Goal: Information Seeking & Learning: Learn about a topic

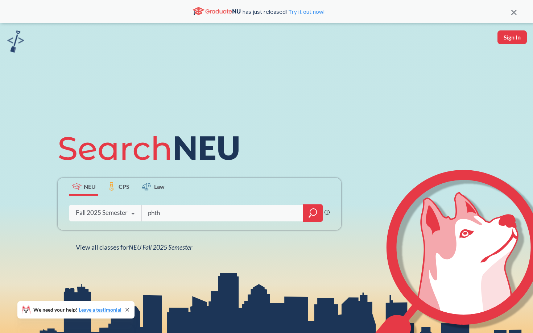
type input "phth"
click at [105, 215] on div "Fall 2025 Semester" at bounding box center [102, 213] width 52 height 8
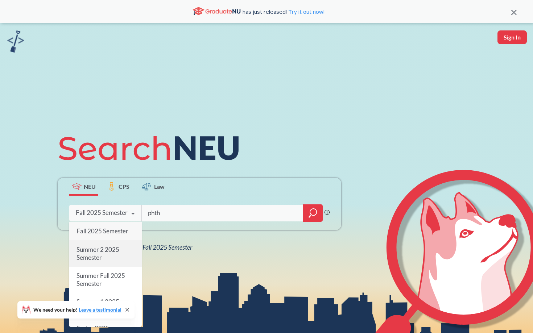
click at [115, 252] on span "Summer 2 2025 Semester" at bounding box center [98, 254] width 43 height 16
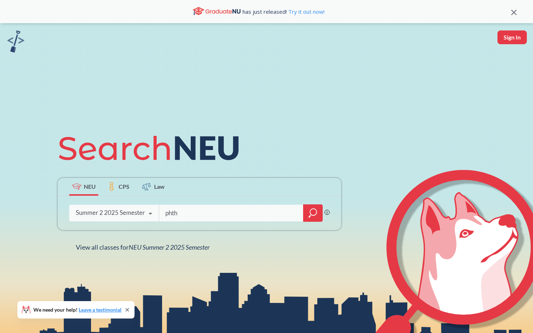
click at [306, 211] on div at bounding box center [313, 213] width 20 height 17
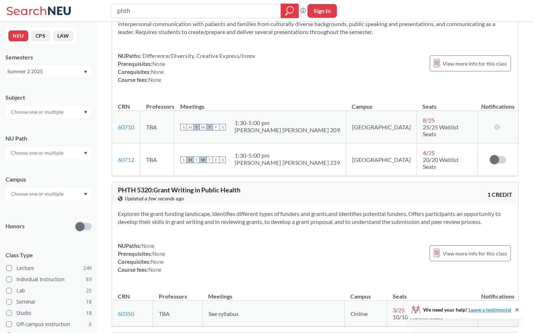
scroll to position [54, 0]
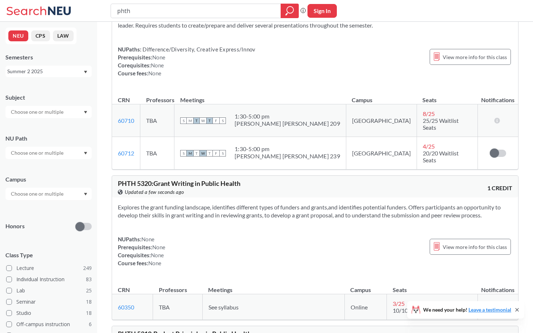
click at [55, 193] on input "text" at bounding box center [37, 194] width 61 height 9
click at [51, 218] on div "Online ( 164 )" at bounding box center [48, 210] width 86 height 20
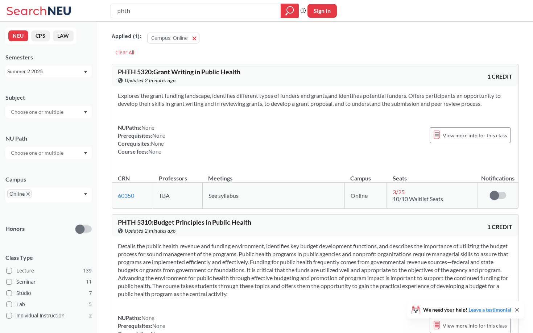
click at [67, 67] on div "Summer 2 2025" at bounding box center [48, 72] width 86 height 12
click at [61, 90] on div "Summer 1 2025" at bounding box center [50, 89] width 82 height 8
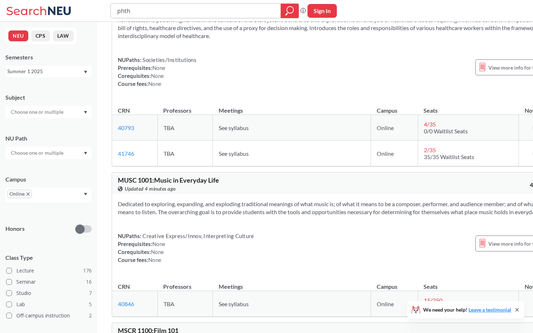
scroll to position [1382, 0]
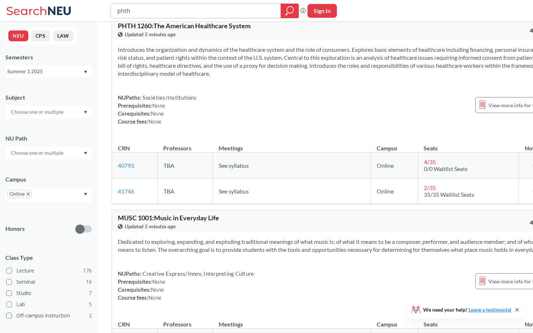
click at [199, 15] on input "phth" at bounding box center [195, 11] width 159 height 12
type input "p"
type input "SOCL"
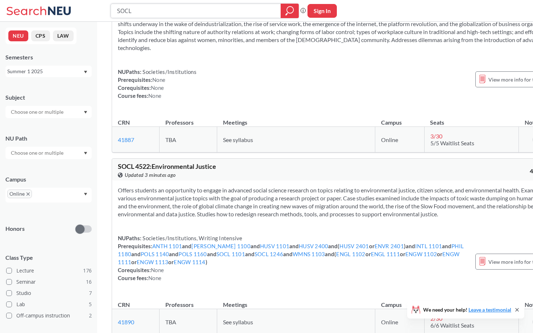
scroll to position [476, 0]
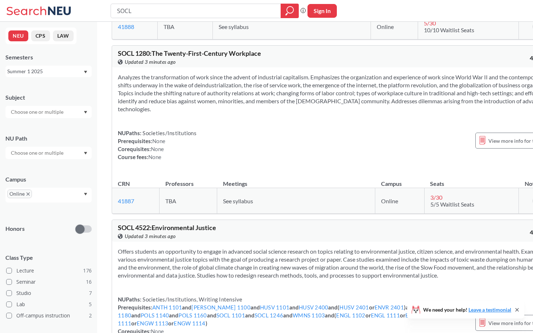
click at [42, 73] on div "Summer 1 2025" at bounding box center [45, 71] width 76 height 8
click at [49, 108] on div "Summer 2 2025" at bounding box center [50, 107] width 82 height 8
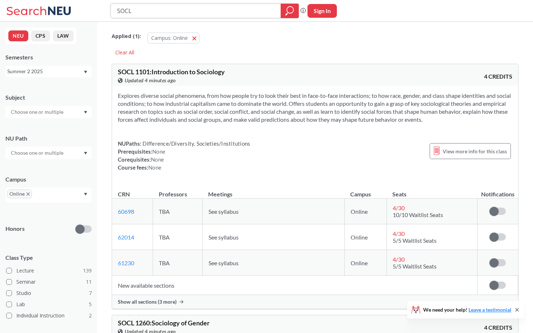
drag, startPoint x: 143, startPoint y: 13, endPoint x: 94, endPoint y: 12, distance: 49.0
click at [94, 12] on div "SOCL Phrase search guarantees the exact search appears in the results. Ex. If y…" at bounding box center [266, 11] width 533 height 22
type input "wmns"
click at [293, 13] on icon "magnifying glass" at bounding box center [289, 11] width 9 height 10
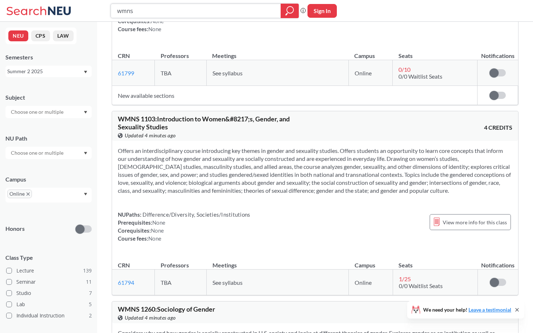
scroll to position [132, 0]
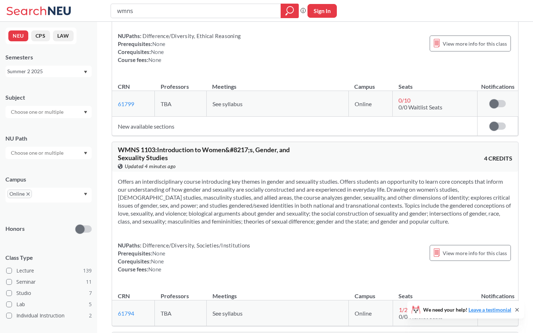
click at [80, 73] on div "Summer 2 2025" at bounding box center [45, 71] width 76 height 8
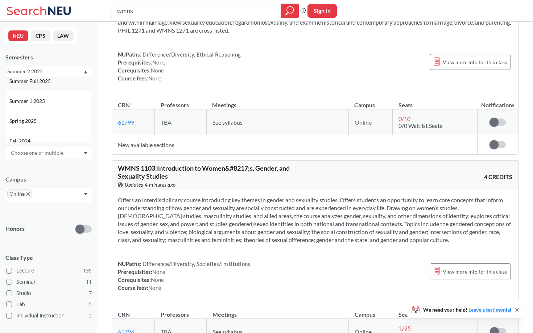
scroll to position [47, 0]
click at [61, 100] on div "Summer 1 2025" at bounding box center [50, 100] width 82 height 8
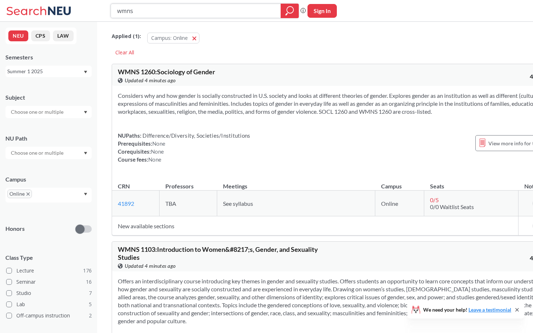
drag, startPoint x: 165, startPoint y: 15, endPoint x: 103, endPoint y: 7, distance: 62.5
click at [103, 7] on div "wmns Phrase search guarantees the exact search appears in the results. Ex. If y…" at bounding box center [266, 11] width 533 height 22
type input "econ"
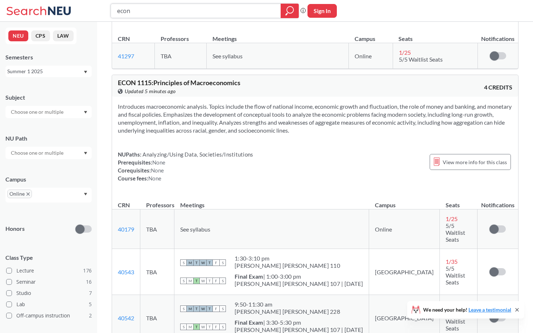
scroll to position [351, 0]
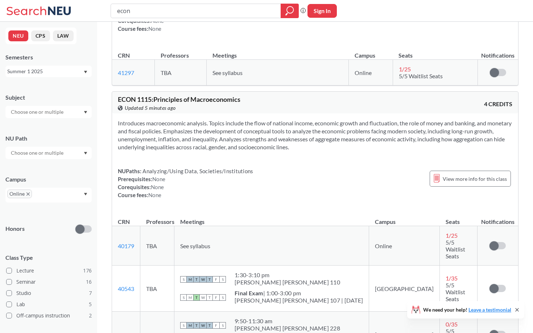
click at [57, 72] on div "Summer 1 2025" at bounding box center [45, 71] width 76 height 8
click at [55, 103] on div "Summer 2 2025" at bounding box center [50, 107] width 82 height 8
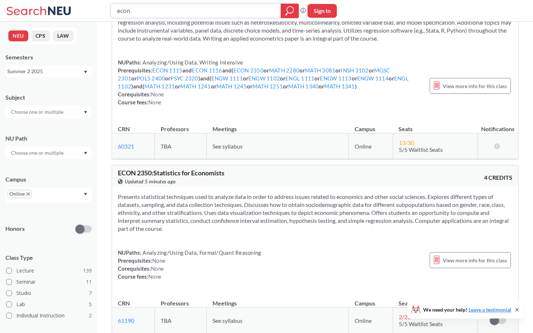
scroll to position [115, 0]
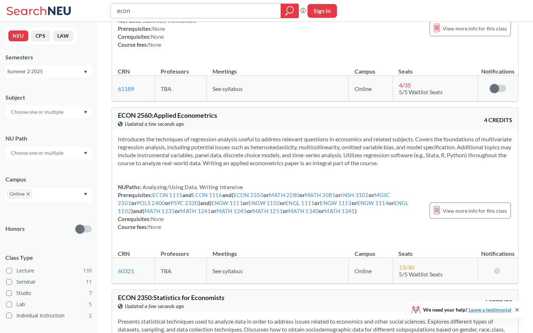
drag, startPoint x: 150, startPoint y: 12, endPoint x: 108, endPoint y: 11, distance: 41.7
click at [108, 11] on div "econ Phrase search guarantees the exact search appears in the results. Ex. If y…" at bounding box center [266, 11] width 533 height 22
type input "husv"
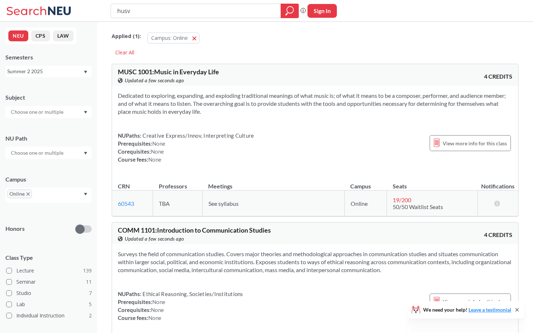
click at [67, 71] on div "Summer 2 2025" at bounding box center [45, 71] width 76 height 8
click at [63, 106] on div "Summer 1 2025" at bounding box center [50, 106] width 82 height 8
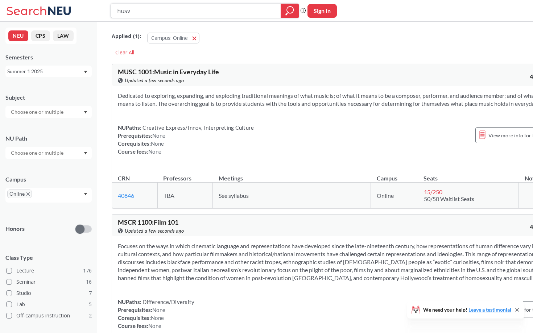
drag, startPoint x: 167, startPoint y: 14, endPoint x: 102, endPoint y: 13, distance: 65.6
click at [102, 13] on div "husv Phrase search guarantees the exact search appears in the results. Ex. If y…" at bounding box center [266, 11] width 533 height 22
type input "inno"
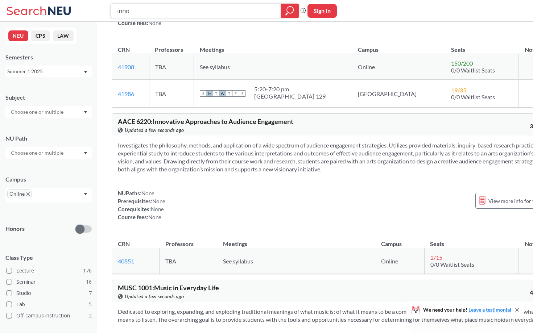
scroll to position [364, 0]
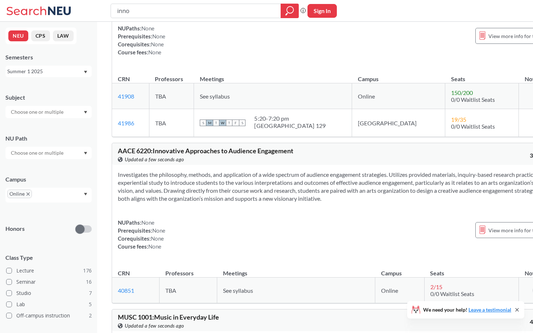
click at [53, 66] on div "Summer 1 2025" at bounding box center [48, 72] width 86 height 12
click at [51, 106] on div "Summer 2 2025" at bounding box center [50, 107] width 82 height 8
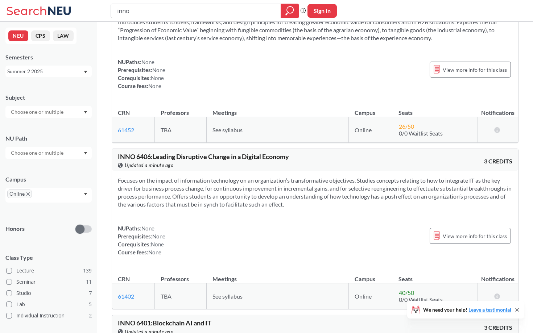
scroll to position [636, 0]
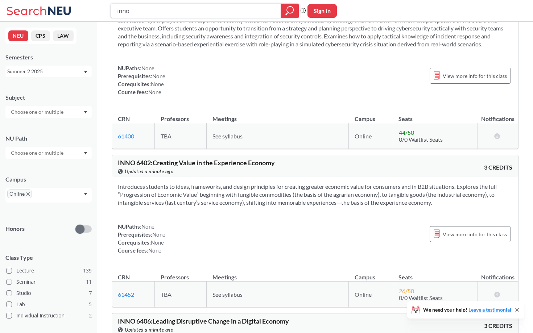
drag, startPoint x: 147, startPoint y: 17, endPoint x: 108, endPoint y: 12, distance: 39.1
click at [108, 12] on div "inno Phrase search guarantees the exact search appears in the results. Ex. If y…" at bounding box center [266, 11] width 533 height 22
type input "lpsc"
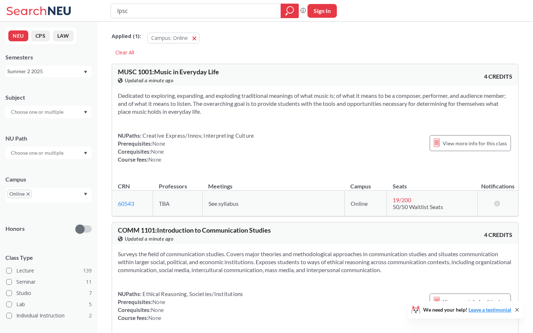
click at [75, 71] on div "Summer 2 2025" at bounding box center [45, 71] width 76 height 8
click at [61, 121] on div "Summer 1 2025" at bounding box center [48, 128] width 86 height 20
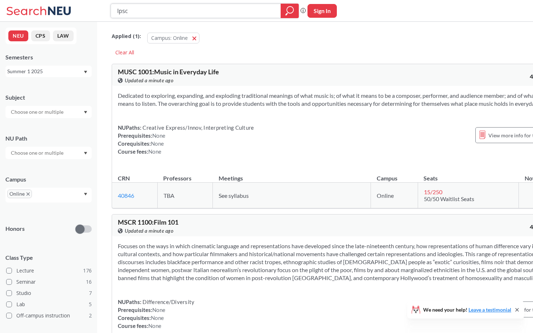
drag, startPoint x: 171, startPoint y: 15, endPoint x: 107, endPoint y: 14, distance: 64.2
click at [107, 14] on div "lpsc Phrase search guarantees the exact search appears in the results. Ex. If y…" at bounding box center [266, 11] width 533 height 22
type input "mgmt"
click at [70, 68] on div "Summer 1 2025" at bounding box center [45, 71] width 76 height 8
click at [66, 107] on div "Summer 2 2025" at bounding box center [50, 107] width 82 height 8
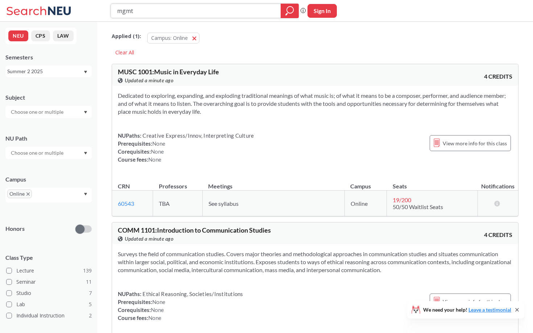
drag, startPoint x: 142, startPoint y: 13, endPoint x: 117, endPoint y: 11, distance: 25.4
click at [117, 11] on input "mgmt" at bounding box center [195, 11] width 159 height 12
type input "orgb"
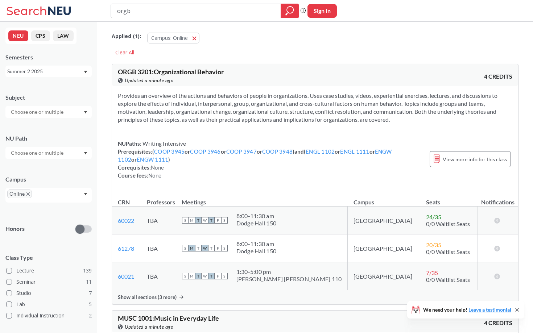
click at [74, 73] on div "Summer 2 2025" at bounding box center [45, 71] width 76 height 8
click at [66, 115] on div "Summer 1 2025" at bounding box center [48, 124] width 86 height 20
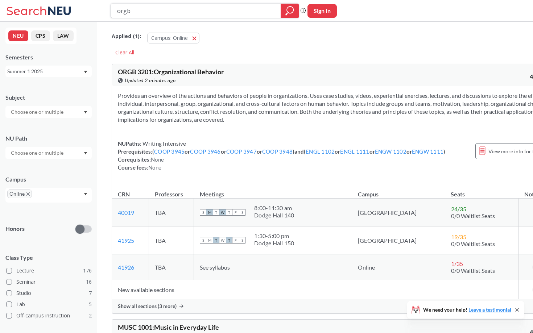
drag, startPoint x: 156, startPoint y: 10, endPoint x: 103, endPoint y: 10, distance: 53.3
click at [103, 10] on div "orgb Phrase search guarantees the exact search appears in the results. Ex. If y…" at bounding box center [266, 11] width 533 height 22
type input "POLS"
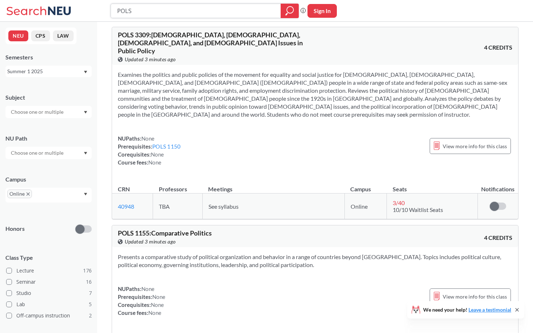
scroll to position [230, 0]
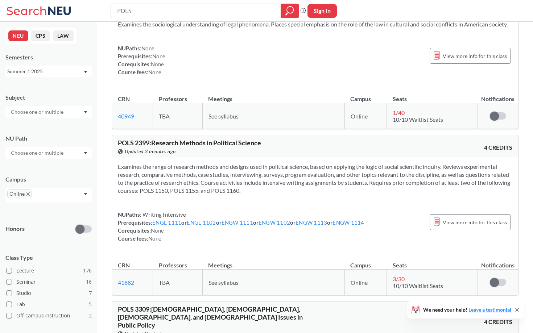
click at [33, 73] on div "Summer 1 2025" at bounding box center [45, 71] width 76 height 8
click at [44, 104] on span "Summer 2 2025" at bounding box center [27, 107] width 37 height 8
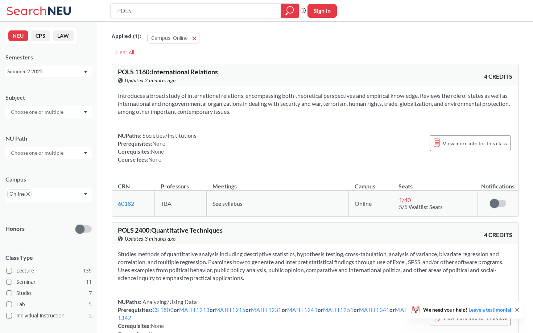
drag, startPoint x: 148, startPoint y: 10, endPoint x: 98, endPoint y: 11, distance: 50.0
click at [98, 10] on div "POLS Phrase search guarantees the exact search appears in the results. Ex. If y…" at bounding box center [266, 11] width 533 height 22
type input "CAEP"
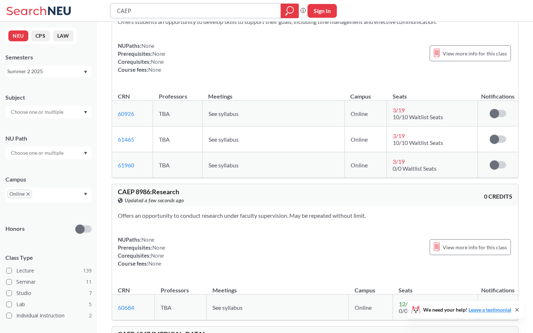
scroll to position [53, 0]
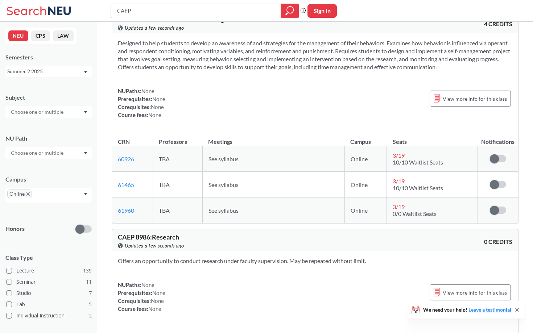
click at [60, 73] on div "Summer 2 2025" at bounding box center [45, 71] width 76 height 8
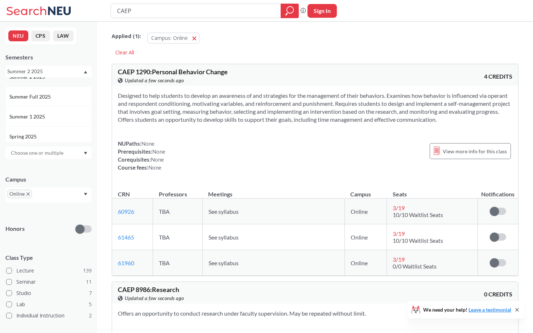
scroll to position [31, 0]
click at [57, 114] on div "Summer 1 2025" at bounding box center [50, 116] width 82 height 8
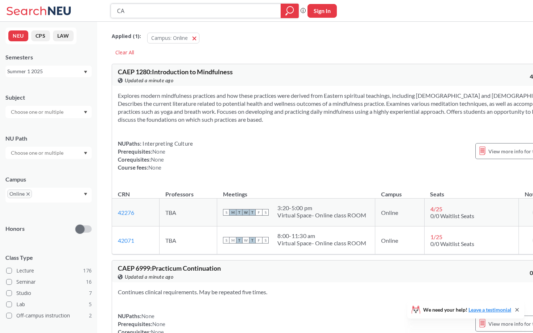
type input "C"
type input "COMM"
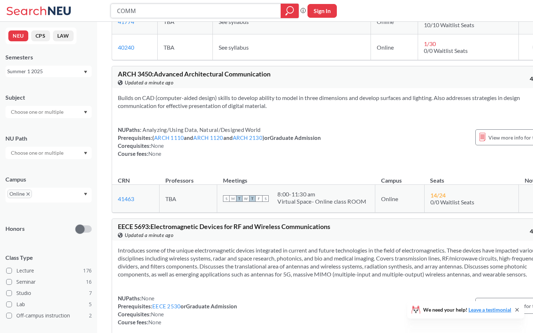
scroll to position [3764, 0]
click at [59, 69] on div "Summer 1 2025" at bounding box center [45, 71] width 76 height 8
click at [57, 103] on div "Summer 2 2025" at bounding box center [50, 107] width 82 height 8
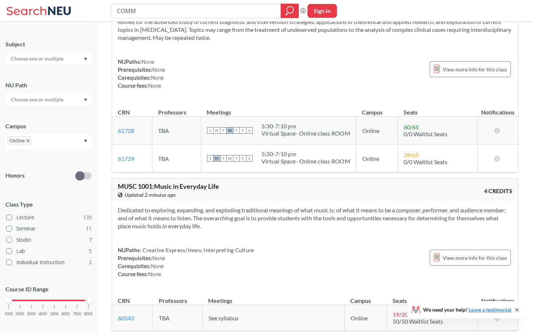
scroll to position [54, 0]
drag, startPoint x: 160, startPoint y: 12, endPoint x: 113, endPoint y: 12, distance: 46.8
click at [113, 12] on div "COMM" at bounding box center [205, 11] width 188 height 15
type input "excs"
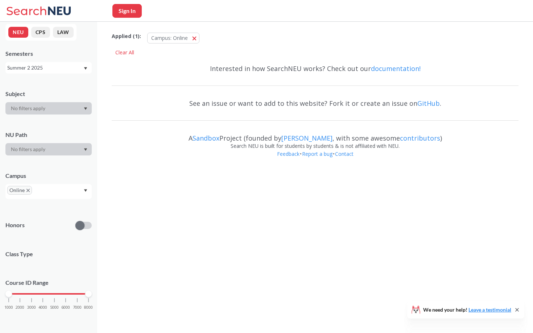
scroll to position [3, 0]
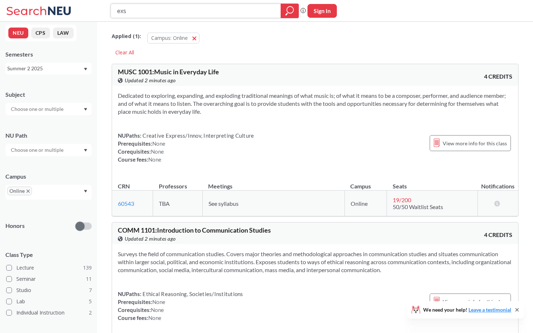
type input "exsc"
click at [60, 64] on div "Summer 2 2025" at bounding box center [48, 69] width 86 height 12
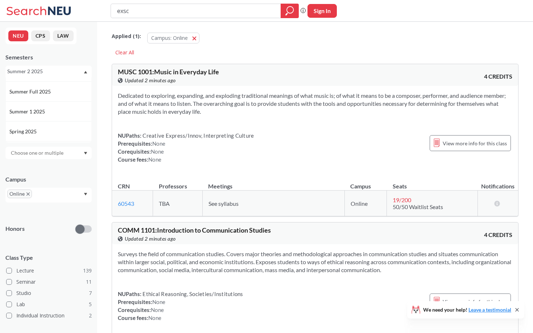
scroll to position [43, 0]
click at [61, 102] on div "Summer 1 2025" at bounding box center [50, 104] width 82 height 8
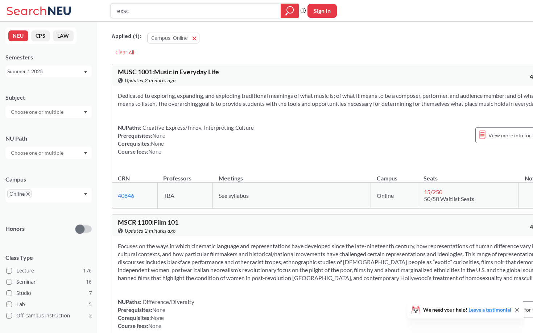
drag, startPoint x: 138, startPoint y: 11, endPoint x: 92, endPoint y: 12, distance: 45.7
click at [92, 12] on div "exsc Phrase search guarantees the exact search appears in the results. Ex. If y…" at bounding box center [266, 11] width 533 height 22
type input "hsci"
click at [54, 72] on div "Summer 1 2025" at bounding box center [45, 71] width 76 height 8
click at [51, 105] on div "Summer 2 2025" at bounding box center [50, 107] width 82 height 8
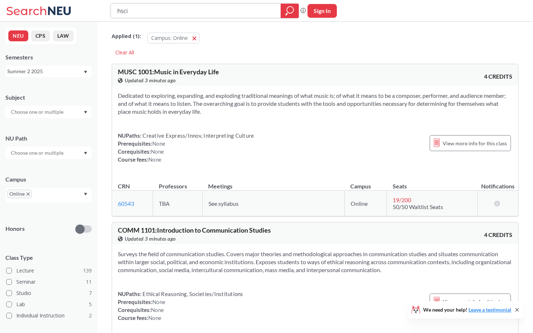
drag, startPoint x: 147, startPoint y: 11, endPoint x: 95, endPoint y: 11, distance: 52.2
click at [93, 11] on div "hsci Phrase search guarantees the exact search appears in the results. Ex. If y…" at bounding box center [266, 11] width 533 height 22
type input "psyc"
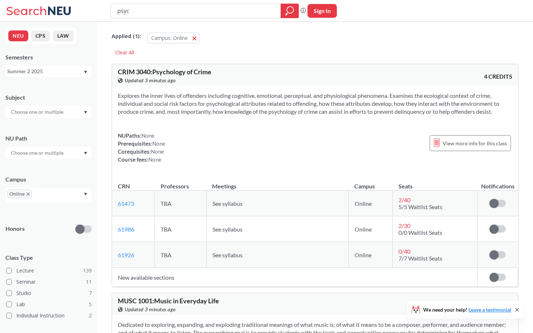
click at [19, 70] on div "Summer 2 2025" at bounding box center [45, 71] width 76 height 8
click at [46, 103] on div "Summer 1 2025" at bounding box center [48, 99] width 86 height 20
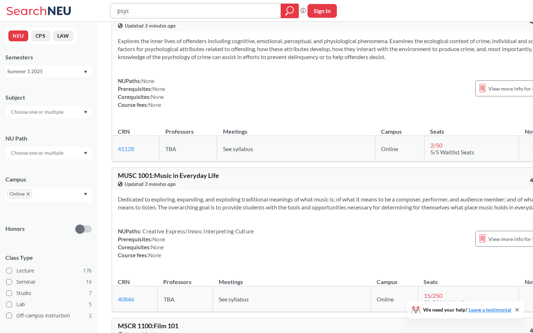
scroll to position [473, 0]
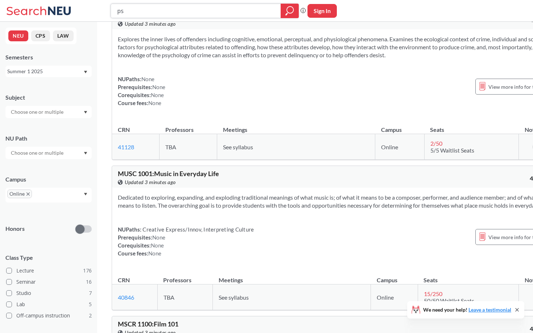
type input "p"
type input "cs"
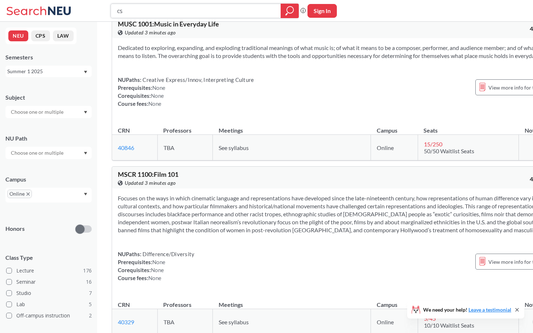
scroll to position [2339, 0]
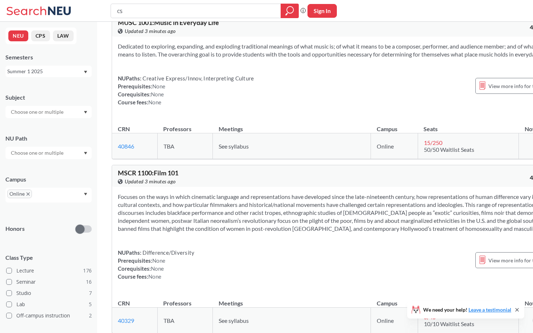
click at [49, 68] on div "Summer 1 2025" at bounding box center [45, 71] width 76 height 8
click at [45, 110] on span "Summer 2 2025" at bounding box center [27, 107] width 37 height 8
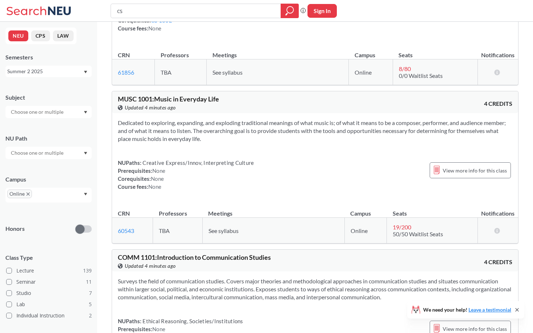
scroll to position [655, 0]
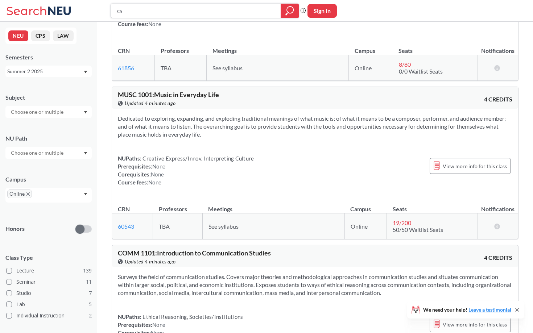
type input "c"
type input "ds"
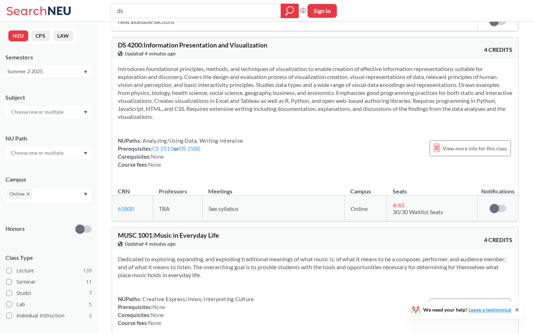
scroll to position [401, 0]
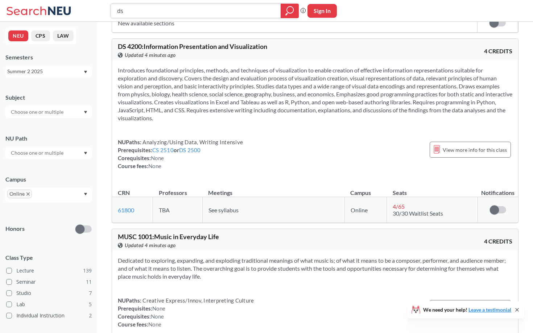
drag, startPoint x: 141, startPoint y: 11, endPoint x: 109, endPoint y: 12, distance: 32.6
click at [108, 11] on div "ds Phrase search guarantees the exact search appears in the results. Ex. If you…" at bounding box center [266, 11] width 533 height 22
type input "hinf"
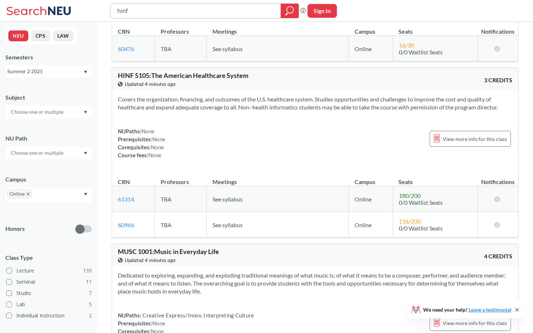
scroll to position [164, 0]
click at [26, 73] on div "Summer 2 2025" at bounding box center [45, 71] width 76 height 8
click at [33, 116] on span "Summer 1 2025" at bounding box center [27, 114] width 37 height 8
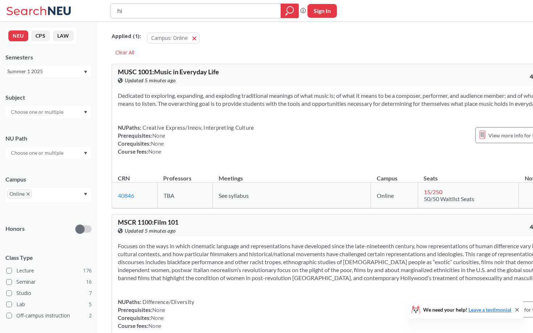
type input "h"
type input "arch"
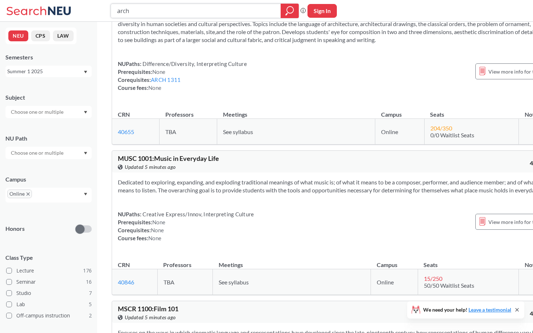
scroll to position [574, 0]
click at [78, 75] on div "Summer 1 2025" at bounding box center [48, 72] width 86 height 12
click at [61, 103] on div "Summer 2 2025" at bounding box center [50, 107] width 82 height 8
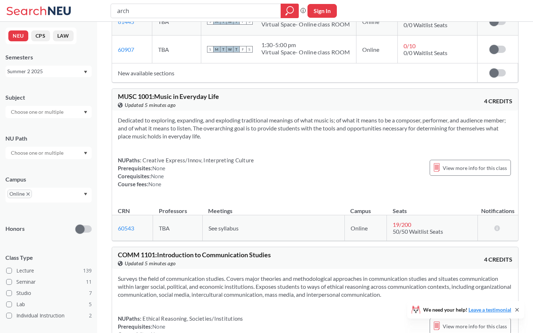
scroll to position [358, 0]
type input "a"
type input "phil"
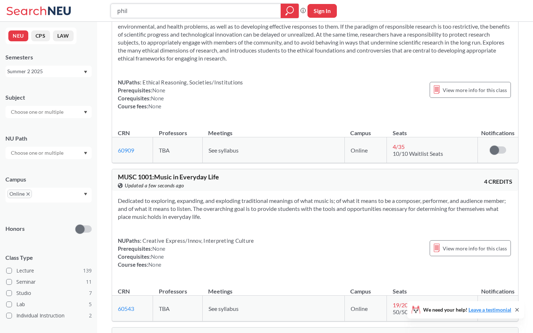
scroll to position [609, 0]
click at [53, 71] on div "Summer 2 2025" at bounding box center [45, 71] width 76 height 8
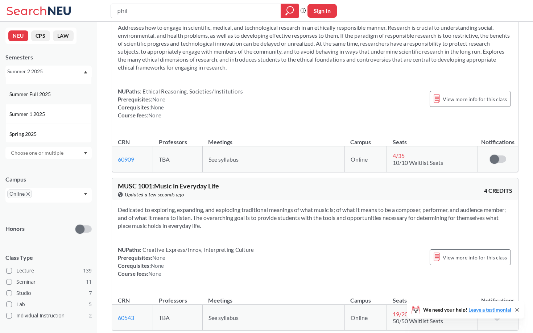
scroll to position [35, 0]
click at [61, 112] on div "Summer 1 2025" at bounding box center [50, 112] width 82 height 8
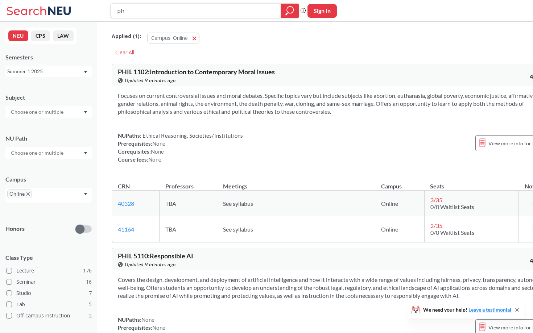
type input "p"
type input "phth 5222"
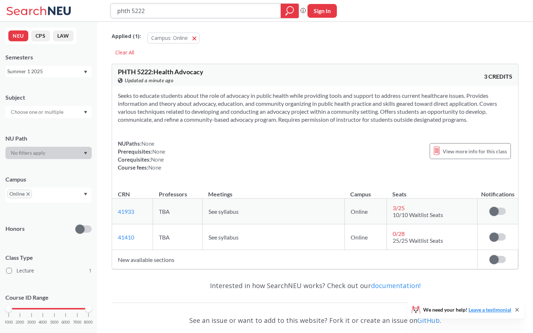
drag, startPoint x: 156, startPoint y: 14, endPoint x: 100, endPoint y: 12, distance: 55.9
click at [100, 11] on div "phth 5222 Phrase search guarantees the exact search appears in the results. Ex.…" at bounding box center [266, 11] width 533 height 22
type input "socl4522"
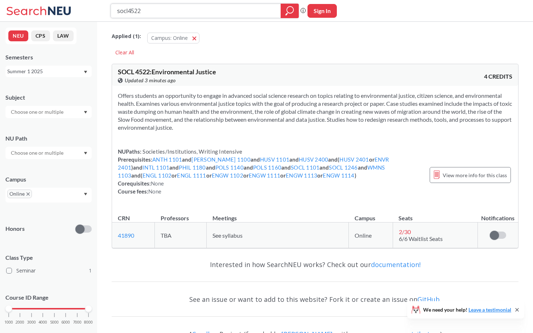
drag, startPoint x: 160, startPoint y: 13, endPoint x: 86, endPoint y: 12, distance: 73.6
click at [86, 12] on div "socl4522 Phrase search guarantees the exact search appears in the results. Ex. …" at bounding box center [266, 11] width 533 height 22
type input "pols2399"
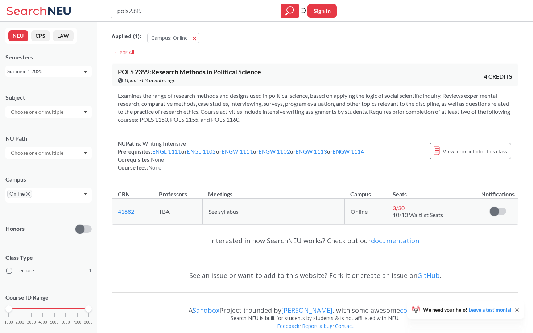
click at [227, 74] on span "POLS 2399 : Research Methods in Political Science" at bounding box center [189, 72] width 143 height 8
click at [171, 71] on span "POLS 2399 : Research Methods in Political Science" at bounding box center [189, 72] width 143 height 8
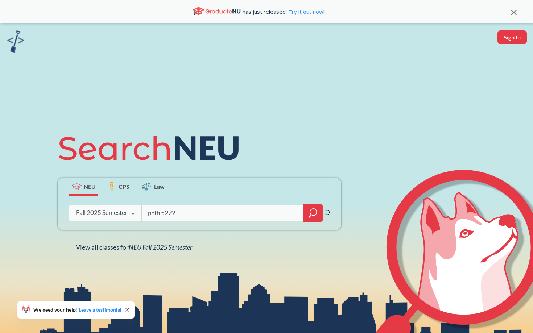
type input "phth 5222"
click at [115, 195] on label "CPS" at bounding box center [118, 187] width 29 height 18
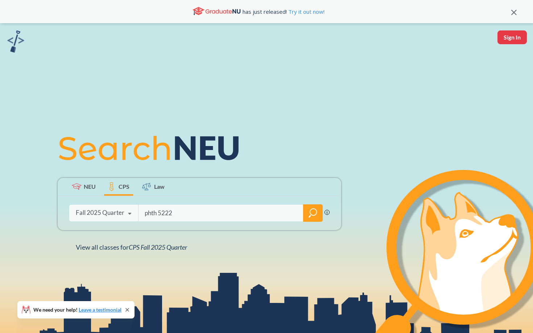
click at [115, 209] on div "Fall 2025 Quarter Fall 2025 Quarter Summer 2025 Semester Spring 2025 Quarter Sp…" at bounding box center [103, 213] width 69 height 18
click at [90, 187] on span "NEU" at bounding box center [90, 186] width 12 height 8
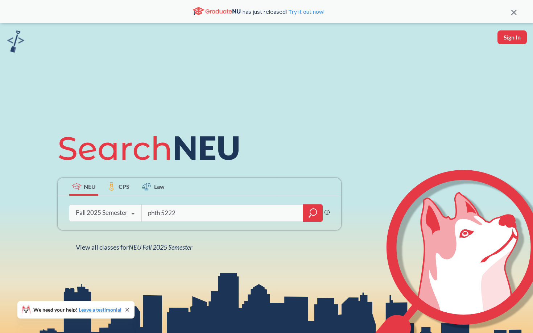
click at [104, 211] on div "Fall 2025 Semester" at bounding box center [102, 213] width 52 height 8
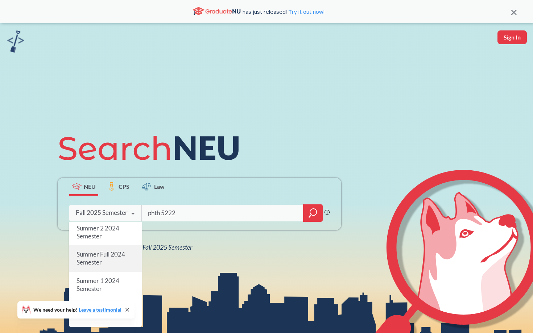
scroll to position [145, 0]
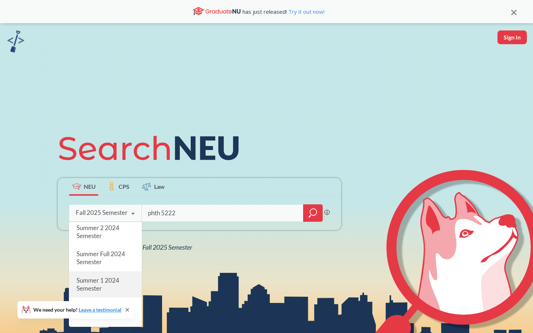
click at [114, 288] on div "Summer 1 2024 Semester" at bounding box center [105, 284] width 73 height 26
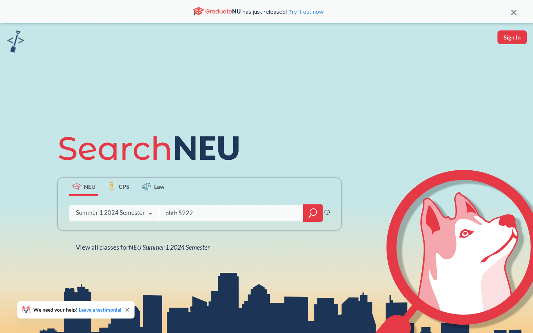
click at [312, 207] on div at bounding box center [313, 213] width 20 height 17
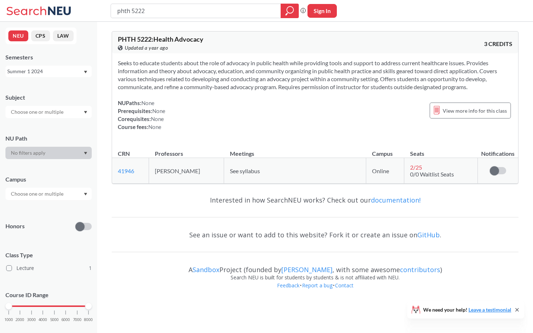
click at [172, 43] on span "PHTH 5222 : Health Advocacy" at bounding box center [161, 39] width 86 height 8
click at [444, 114] on div "View more info for this class" at bounding box center [470, 111] width 81 height 16
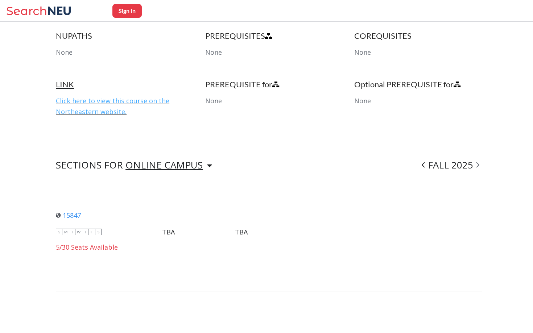
scroll to position [393, 0]
click at [115, 100] on link "Click here to view this course on the Northeastern website." at bounding box center [113, 107] width 114 height 20
